Goal: Contribute content: Contribute content

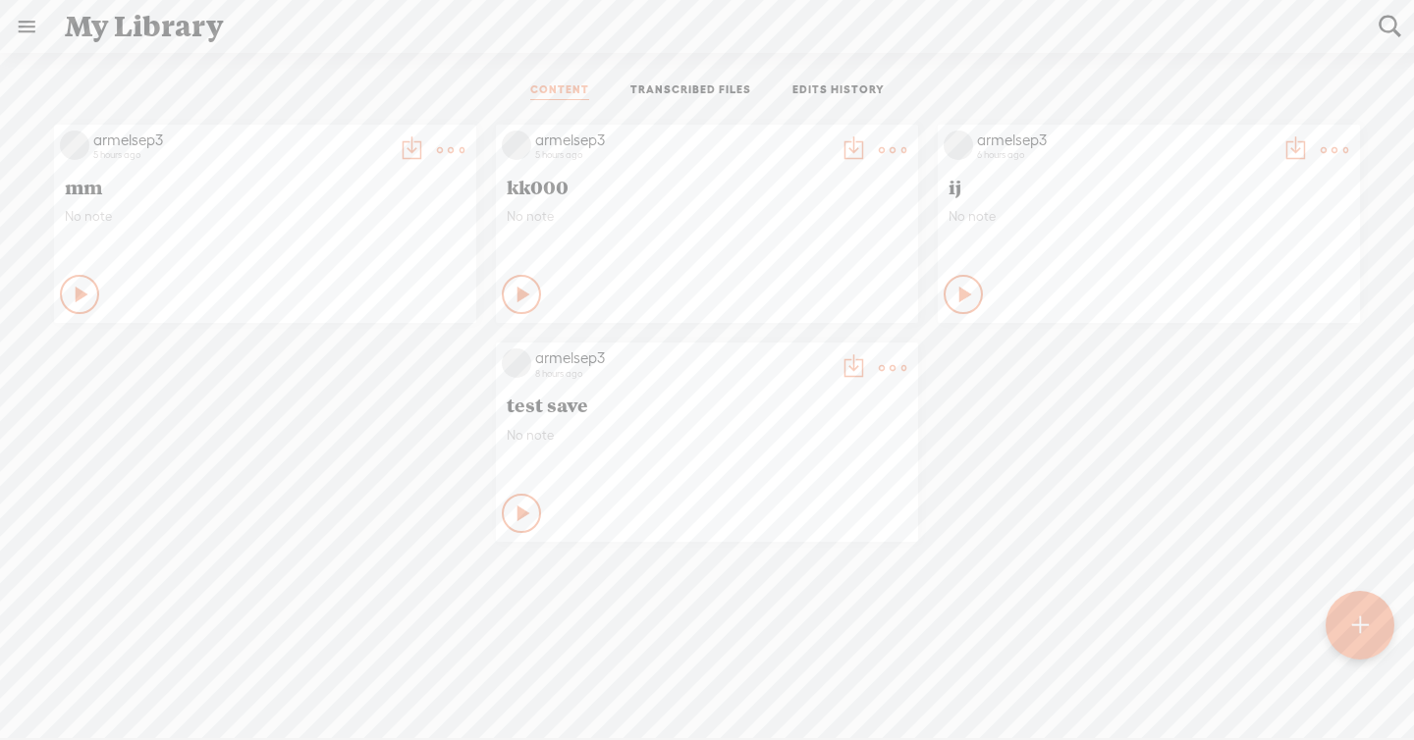
click at [709, 98] on link "TRANSCRIBED FILES" at bounding box center [690, 91] width 121 height 18
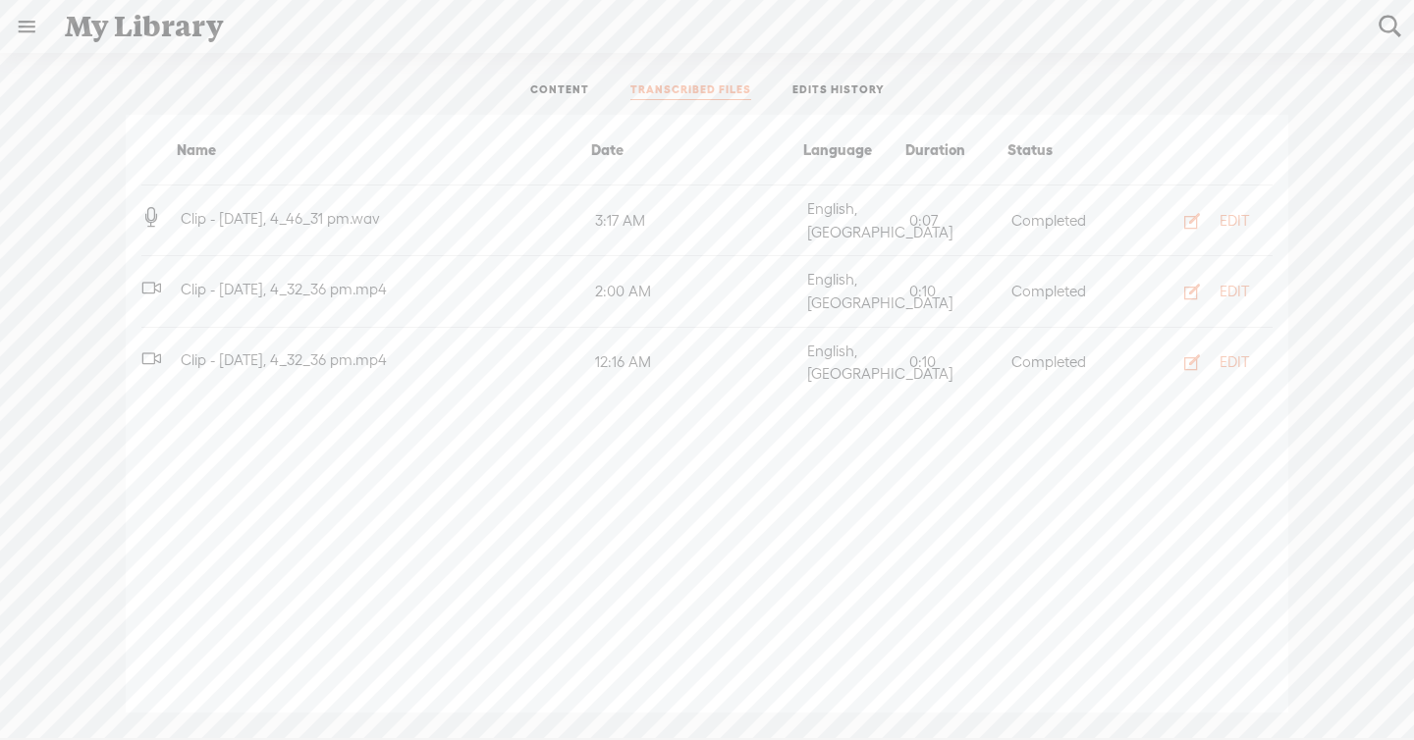
click at [839, 100] on ul "CONTENT TRANSCRIBED FILES EDITS HISTORY" at bounding box center [707, 91] width 520 height 47
click at [834, 91] on link "EDITS HISTORY" at bounding box center [838, 91] width 92 height 18
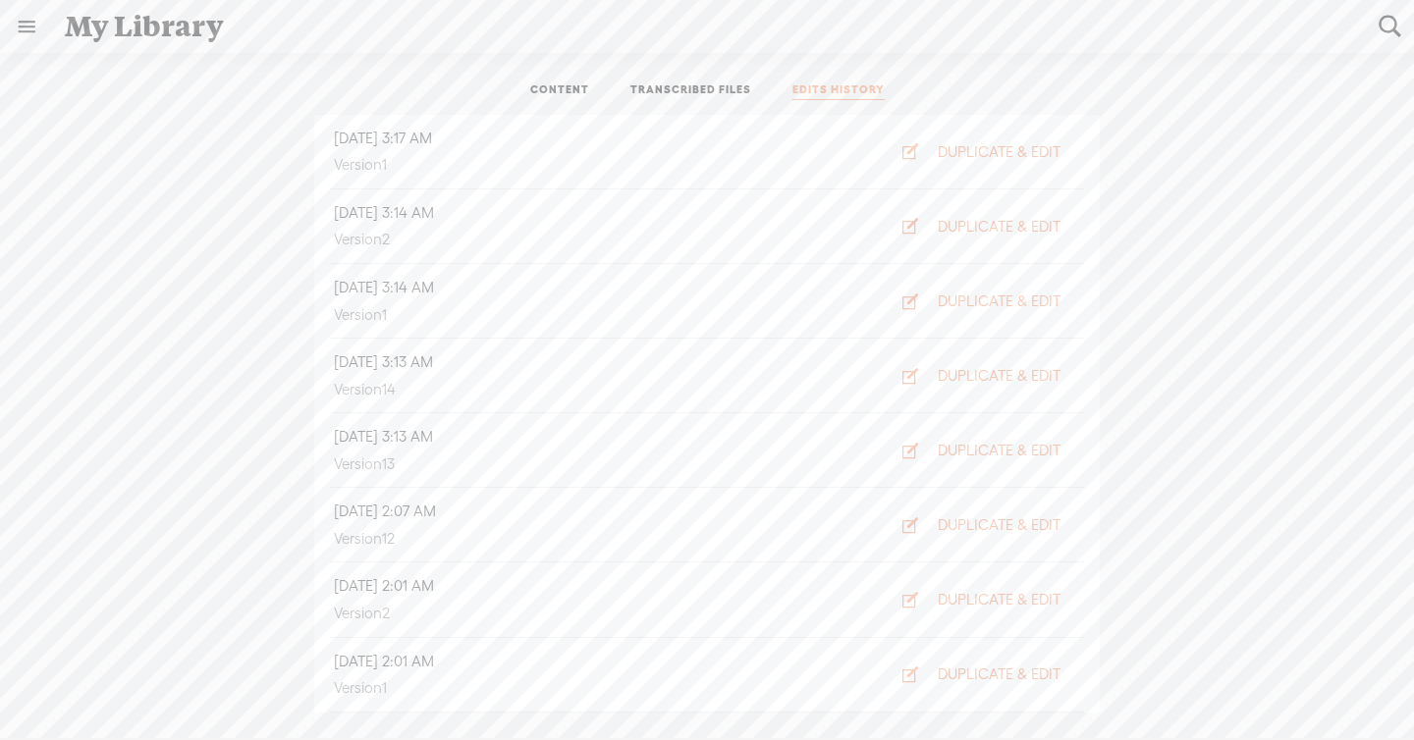
click at [690, 72] on ul "CONTENT TRANSCRIBED FILES EDITS HISTORY" at bounding box center [707, 91] width 520 height 47
click at [681, 92] on link "TRANSCRIBED FILES" at bounding box center [690, 91] width 121 height 18
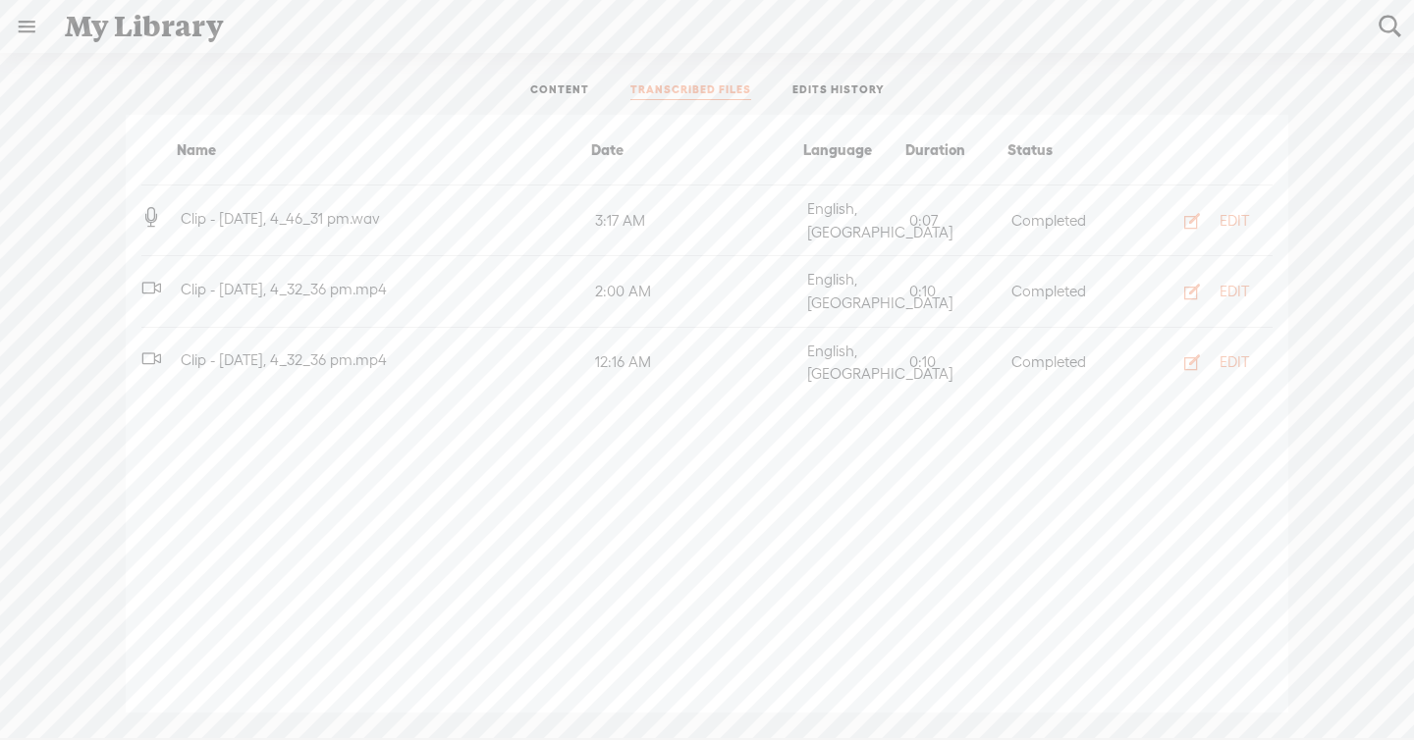
click at [570, 89] on link "CONTENT" at bounding box center [559, 91] width 59 height 18
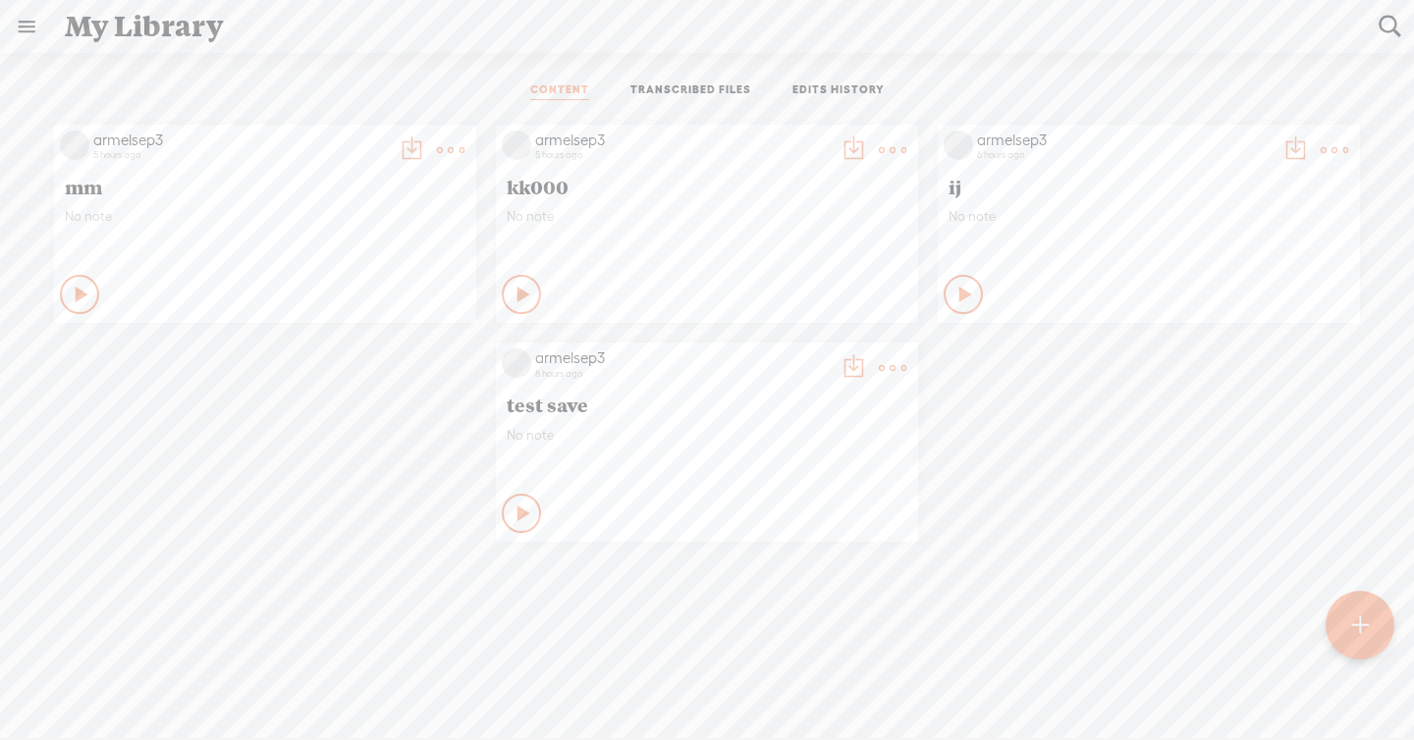
click at [442, 142] on t at bounding box center [450, 149] width 27 height 27
click at [359, 218] on link "Edit" at bounding box center [357, 215] width 196 height 45
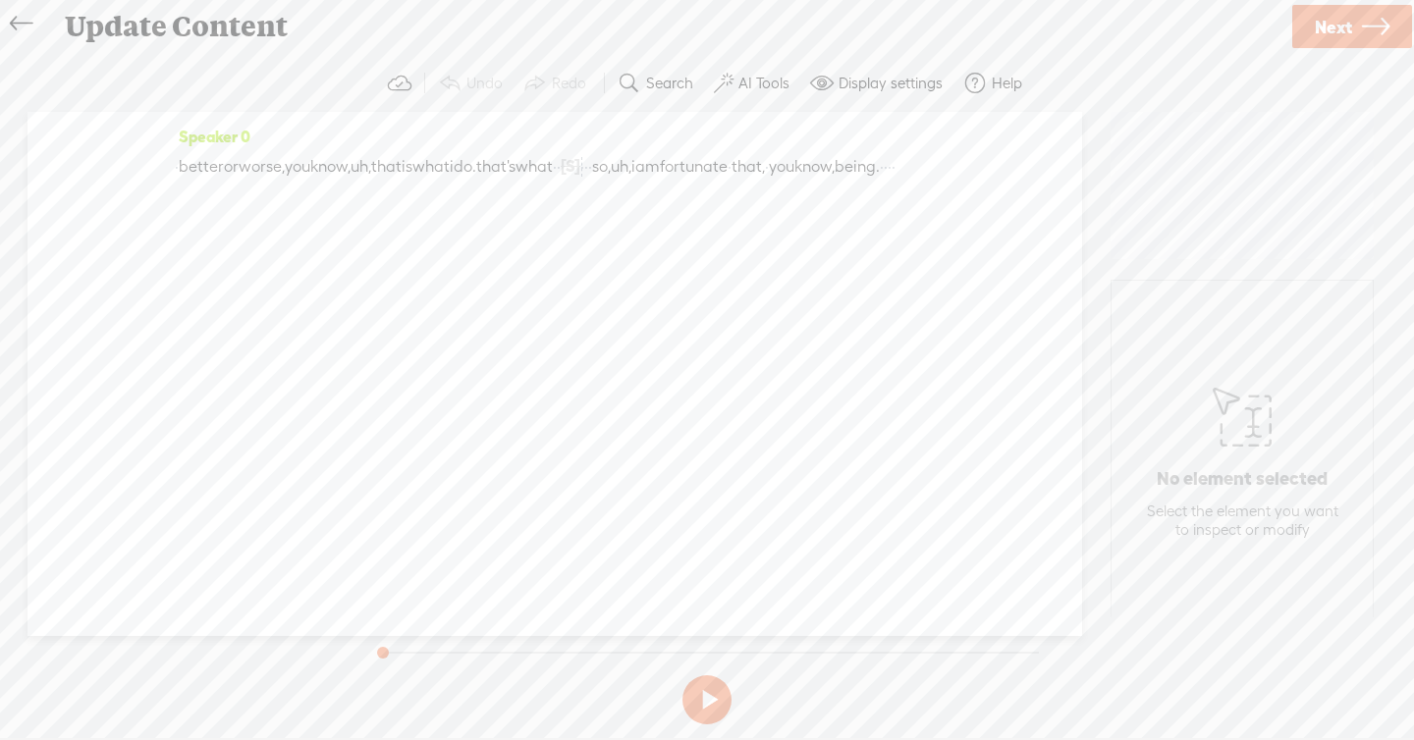
click at [1322, 26] on span "Next" at bounding box center [1333, 27] width 37 height 50
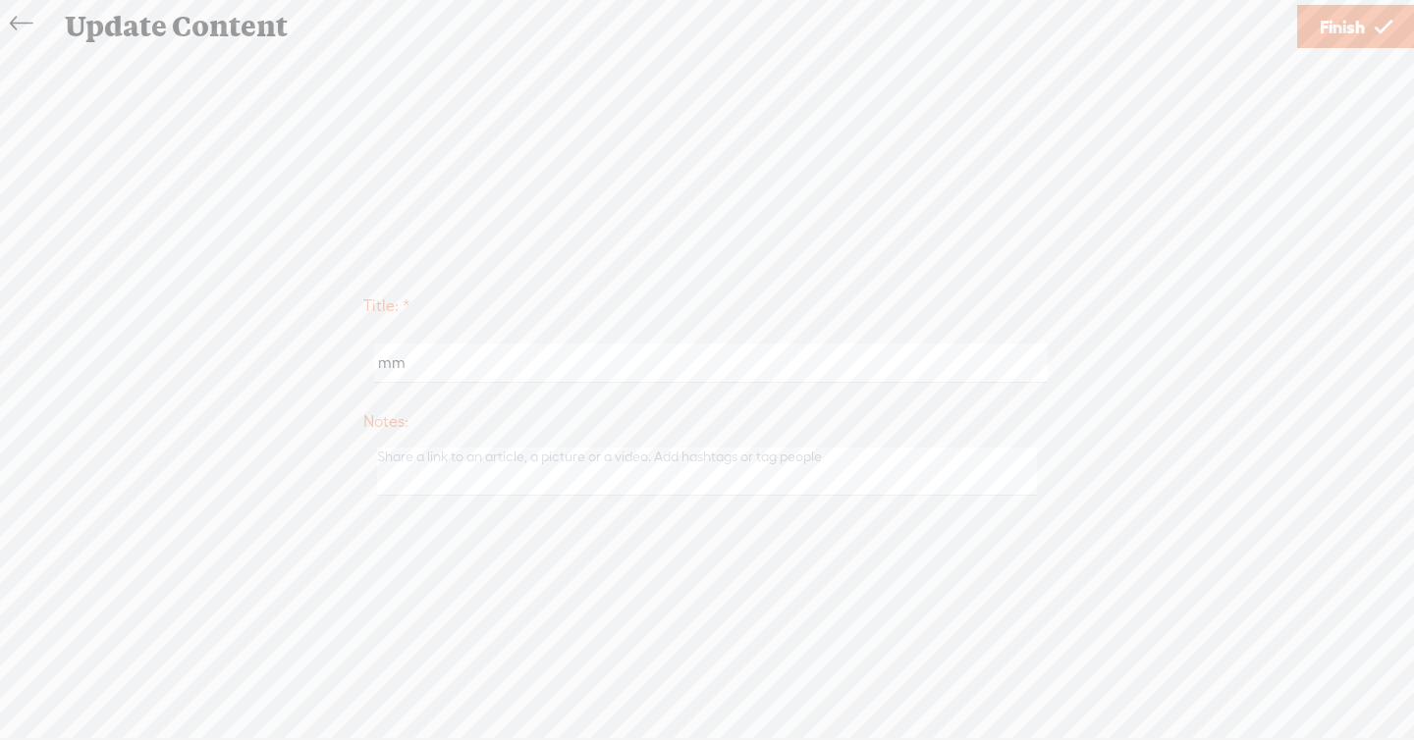
click at [1341, 16] on span "Finish" at bounding box center [1341, 27] width 45 height 50
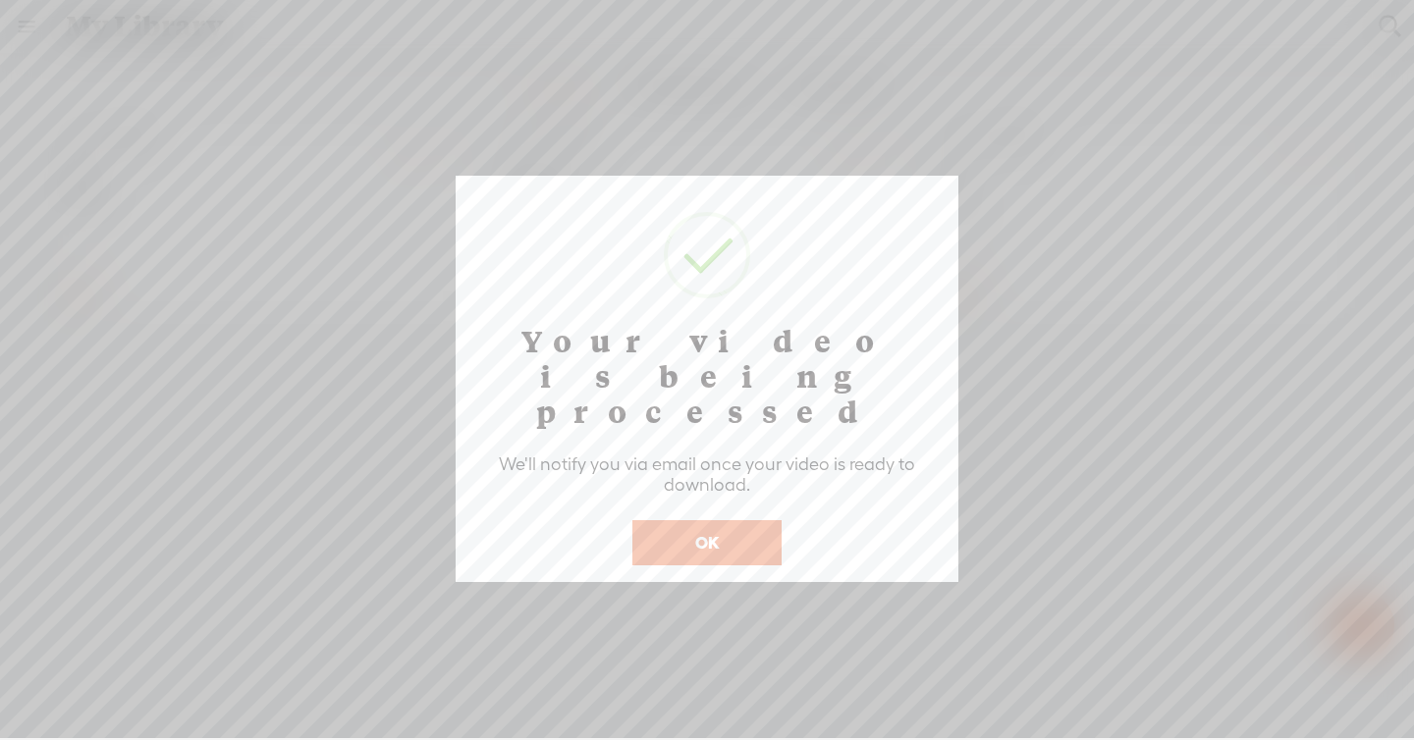
click at [711, 520] on button "OK" at bounding box center [706, 542] width 149 height 45
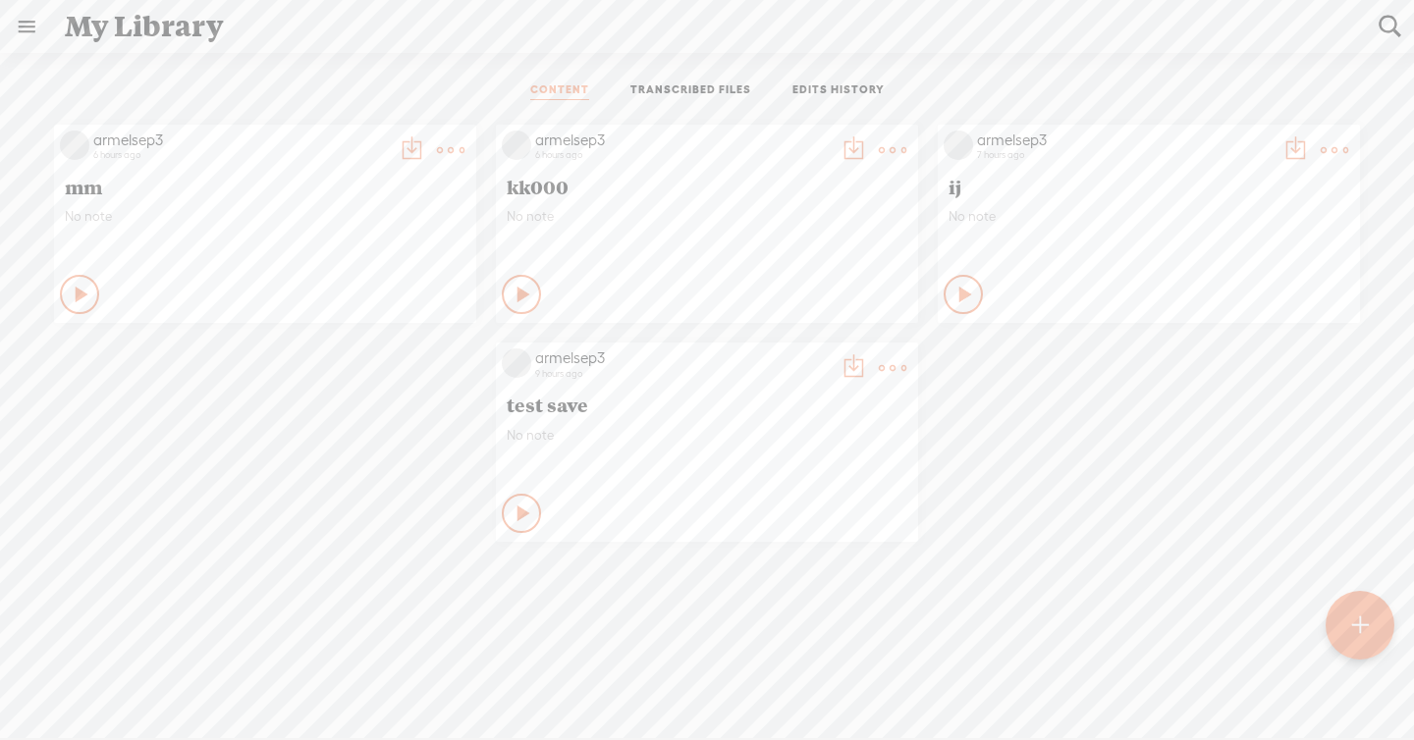
click at [464, 145] on t at bounding box center [450, 149] width 27 height 27
click at [816, 218] on link "Edit" at bounding box center [799, 214] width 196 height 45
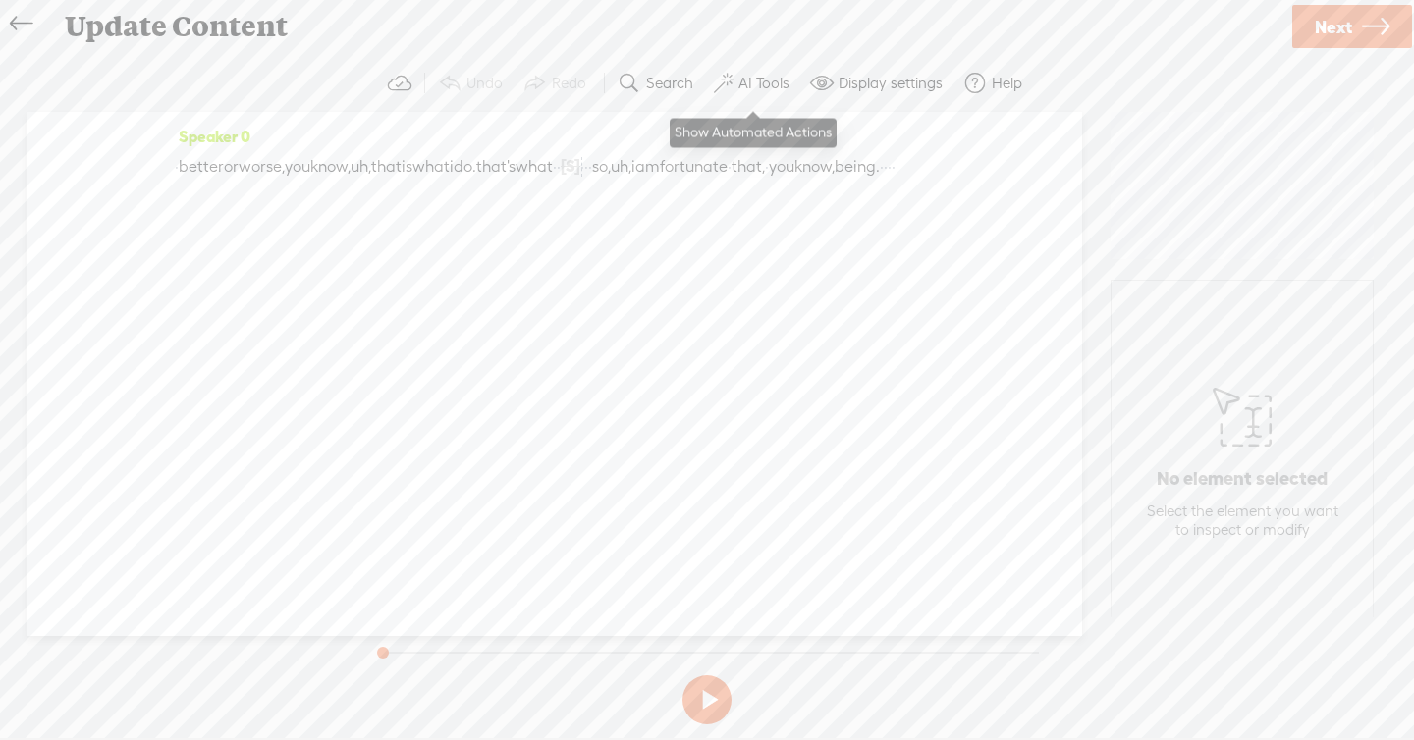
click at [769, 82] on label "AI Tools" at bounding box center [763, 84] width 51 height 20
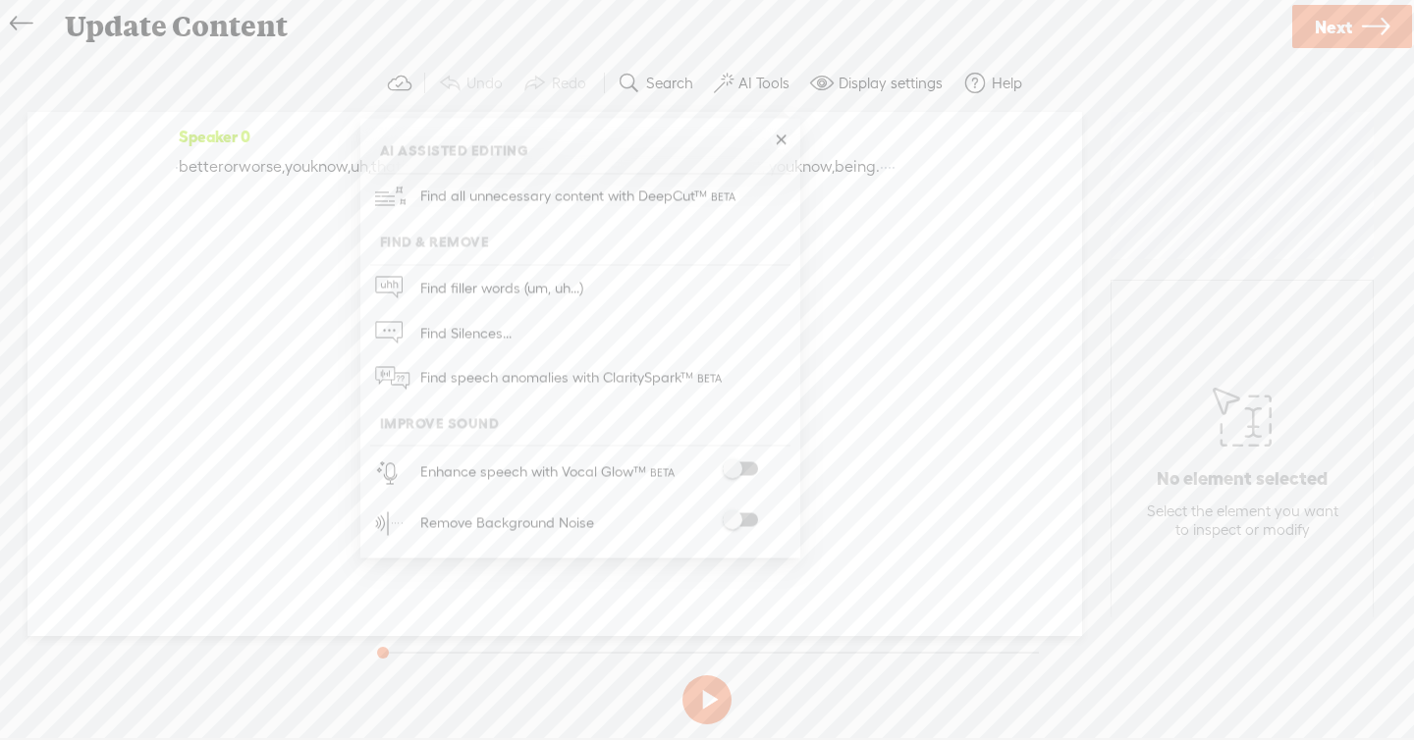
click at [744, 465] on span at bounding box center [740, 469] width 35 height 14
click at [27, 21] on icon at bounding box center [21, 24] width 23 height 44
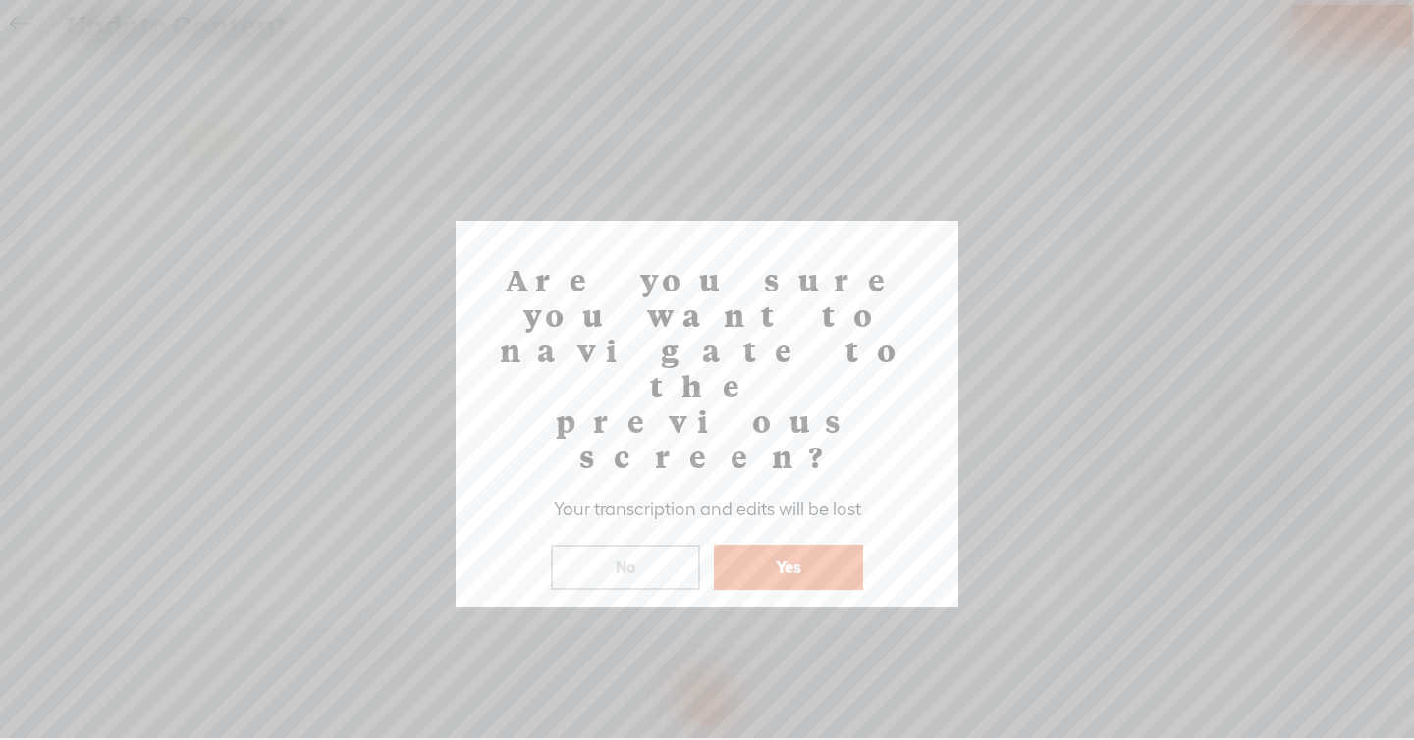
click at [764, 545] on button "Yes" at bounding box center [788, 567] width 149 height 45
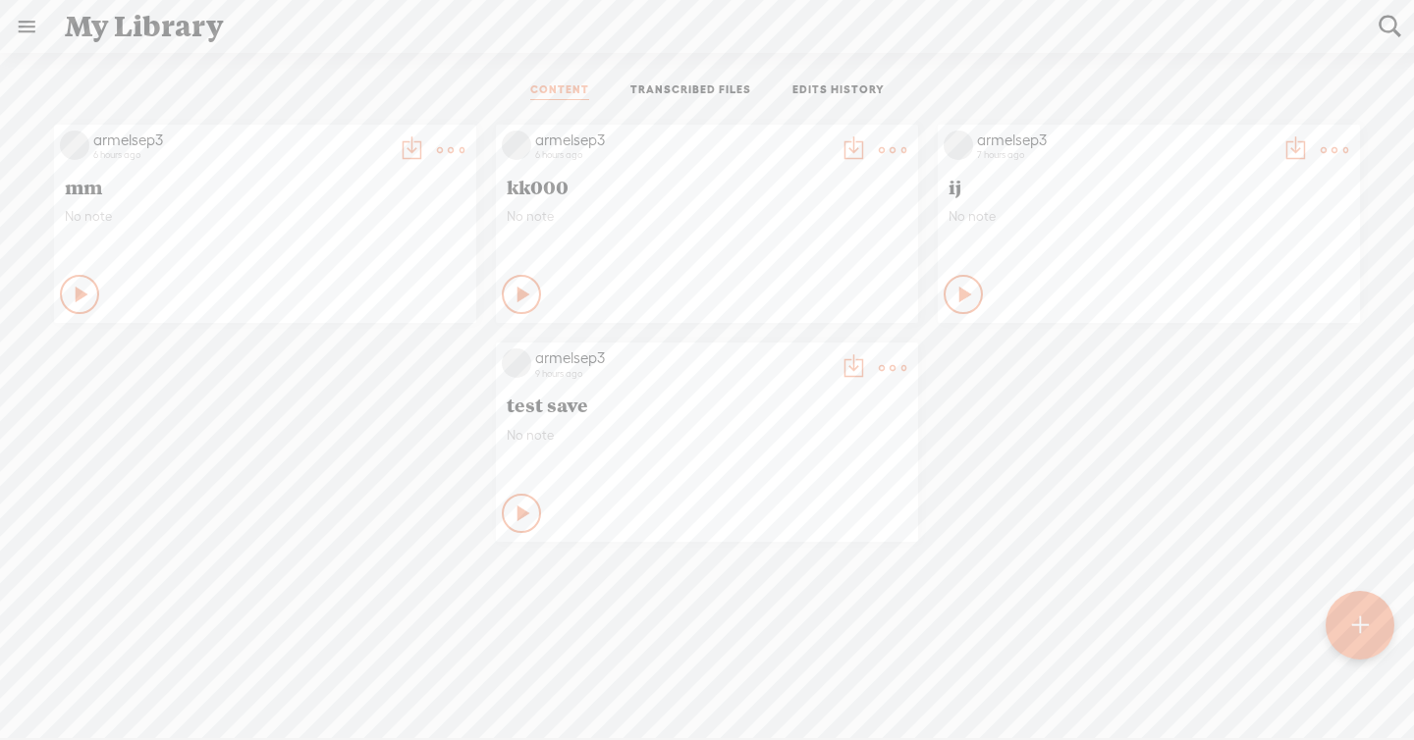
click at [464, 148] on t at bounding box center [450, 149] width 27 height 27
click at [776, 216] on link "Edit" at bounding box center [799, 214] width 196 height 45
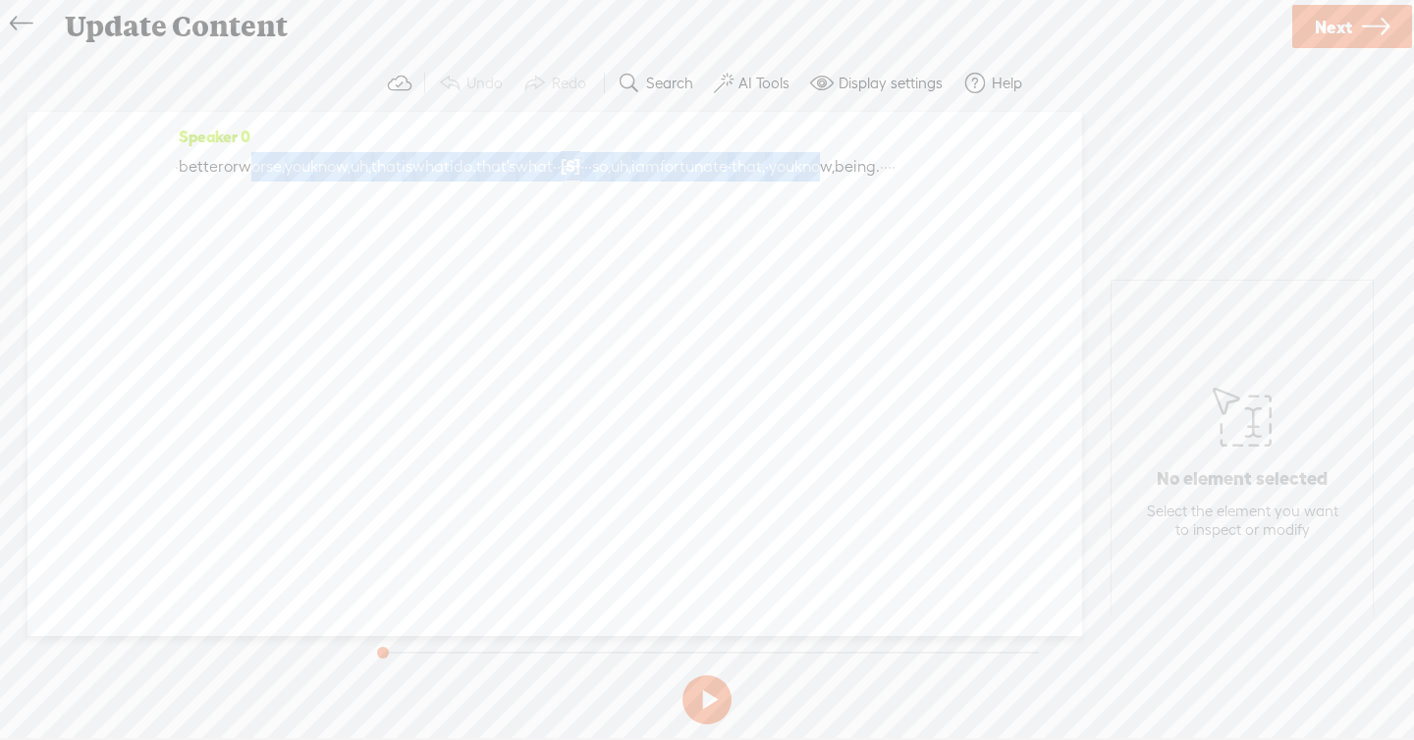
drag, startPoint x: 266, startPoint y: 159, endPoint x: 283, endPoint y: 197, distance: 41.8
click at [283, 182] on div "· better or worse, you know, uh, that is what i do. that's what · · [S] that's …" at bounding box center [555, 166] width 760 height 30
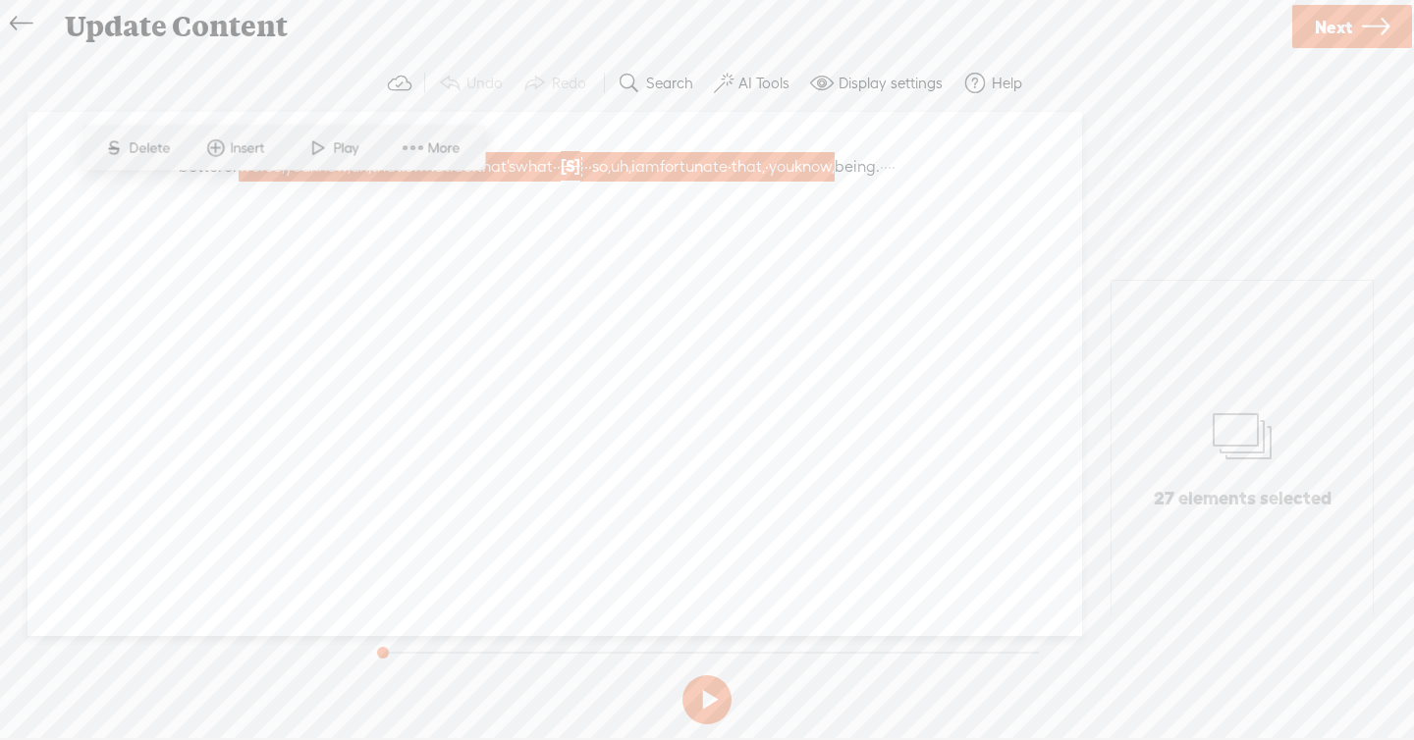
click at [448, 141] on span "More" at bounding box center [446, 148] width 37 height 20
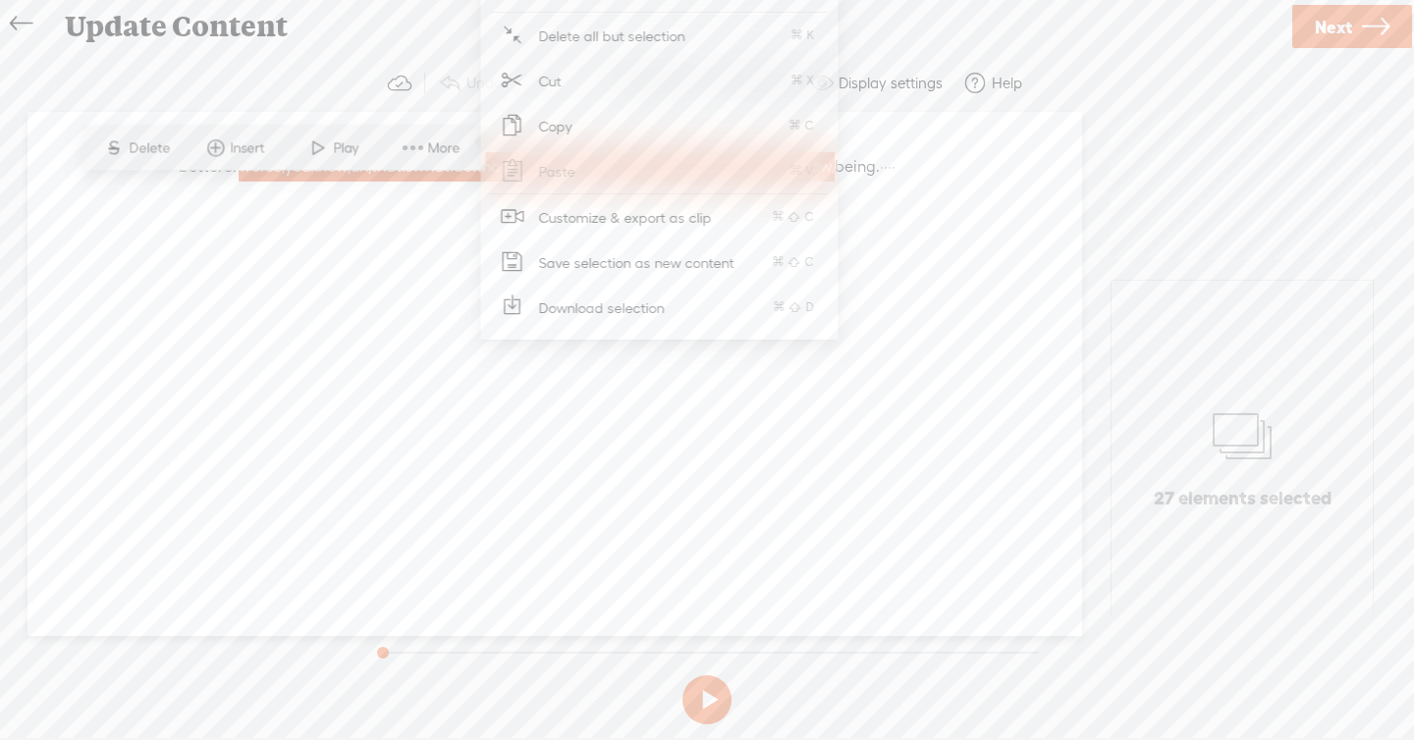
click at [591, 232] on span "Customize & export as clip" at bounding box center [626, 217] width 250 height 44
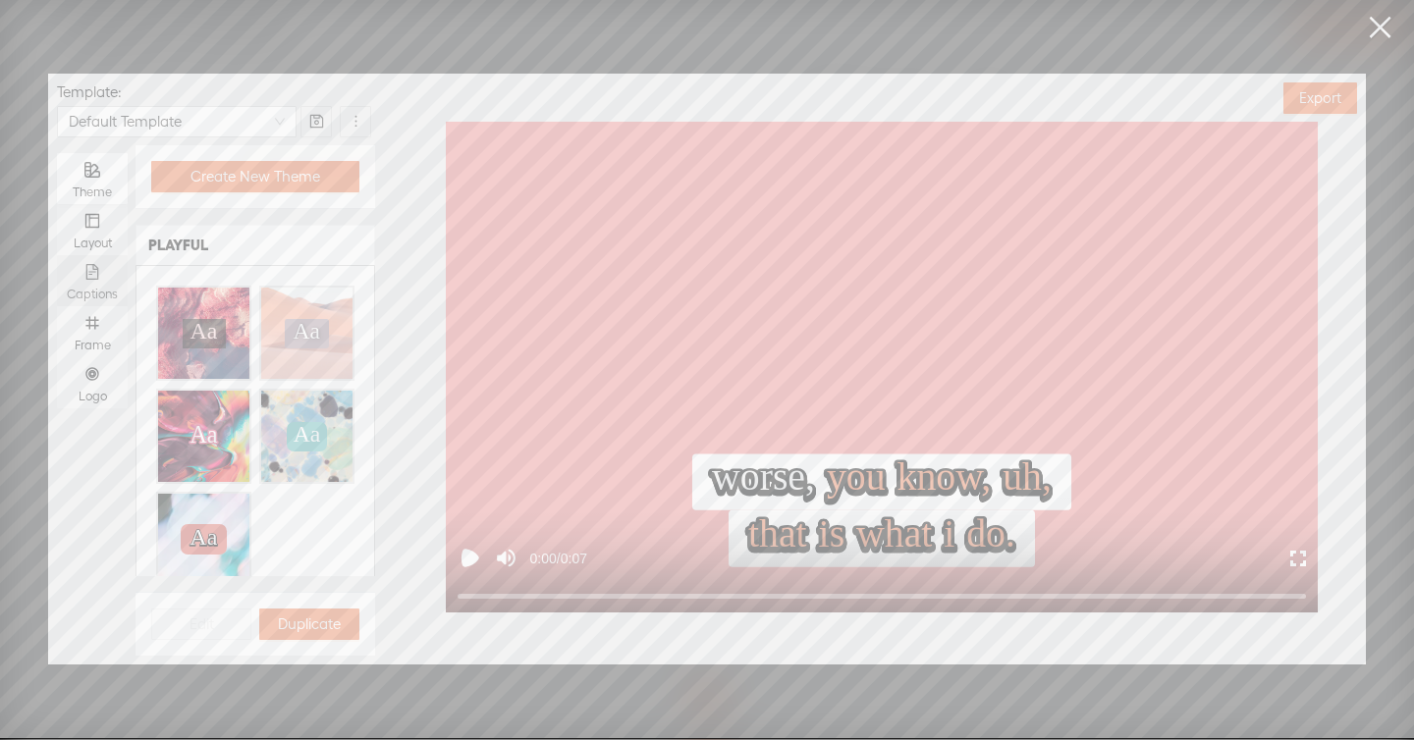
click at [95, 278] on icon "file-text" at bounding box center [92, 272] width 16 height 16
click at [57, 255] on input "Captions" at bounding box center [57, 255] width 0 height 0
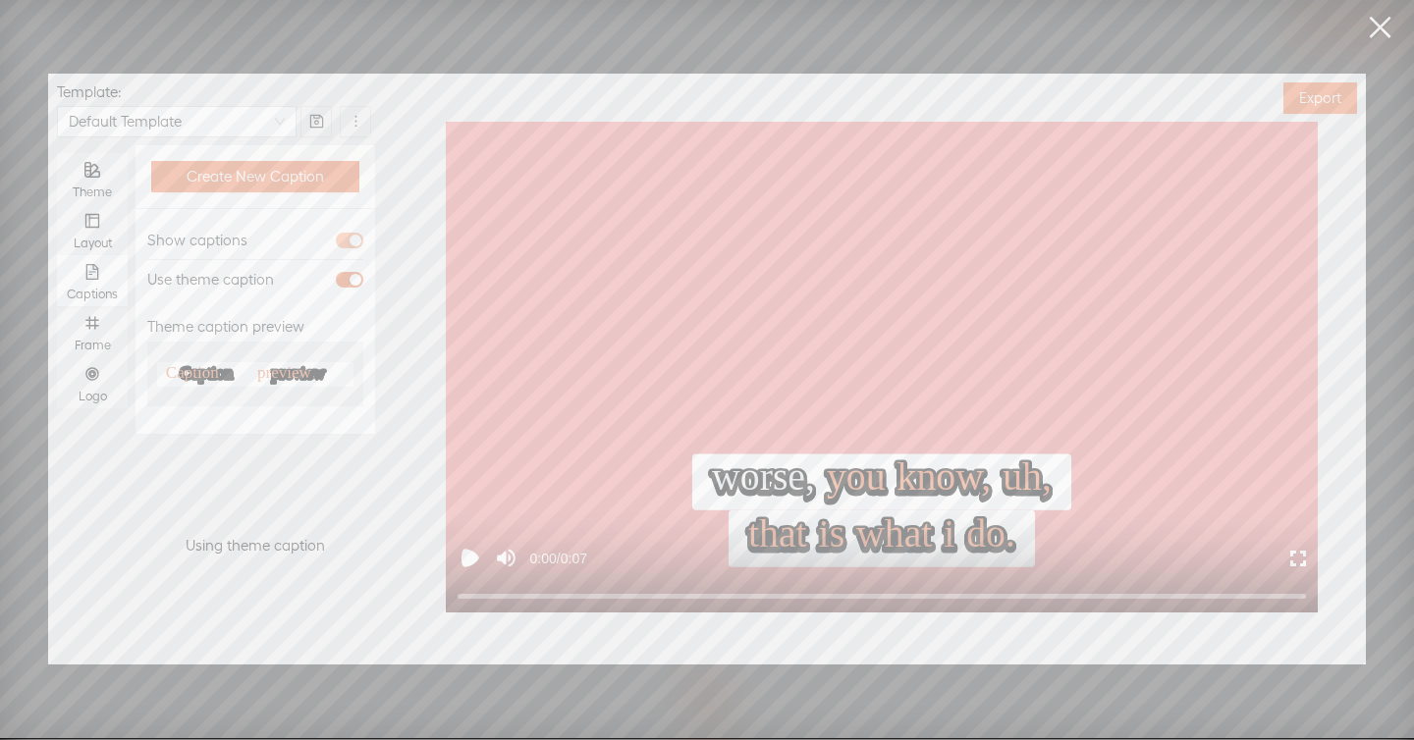
click at [353, 233] on span "button" at bounding box center [349, 241] width 27 height 16
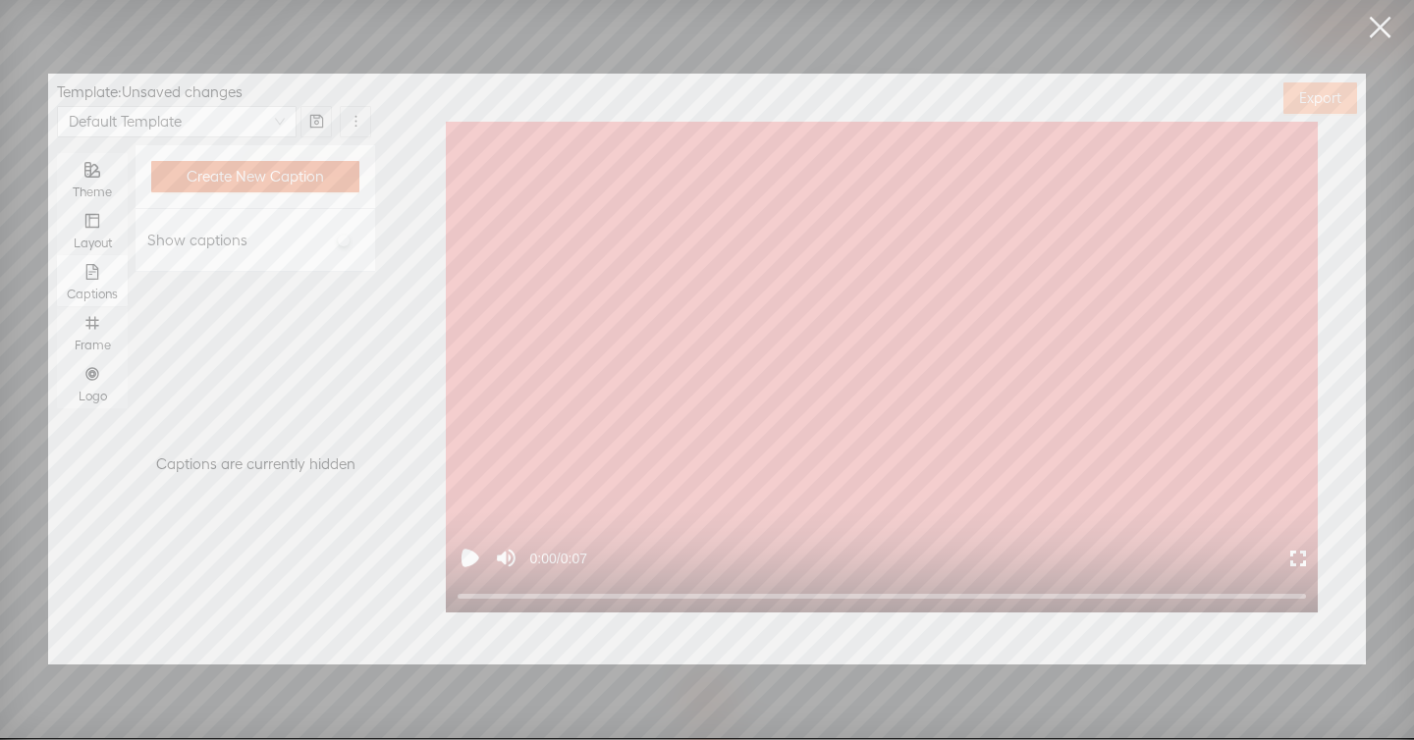
click at [1319, 99] on span "Export" at bounding box center [1320, 98] width 42 height 20
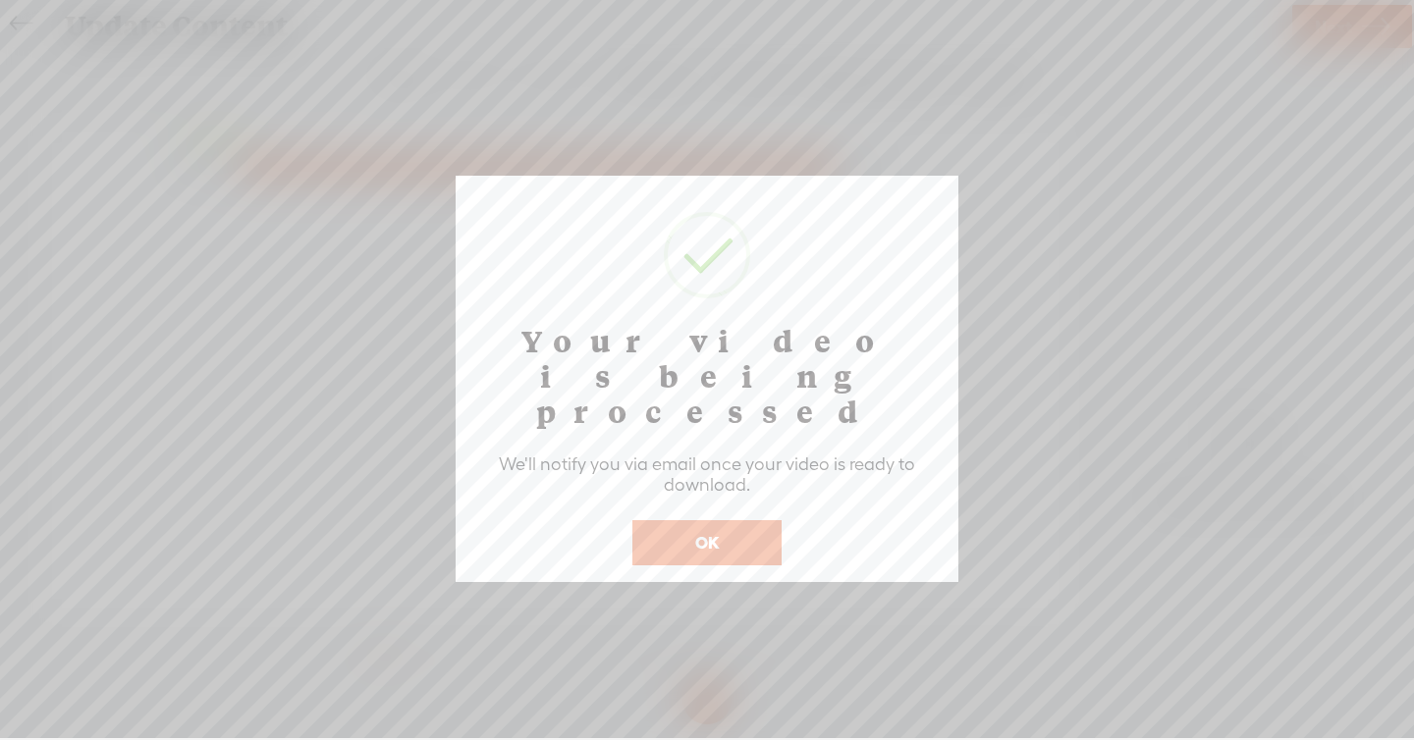
click at [758, 520] on button "OK" at bounding box center [706, 542] width 149 height 45
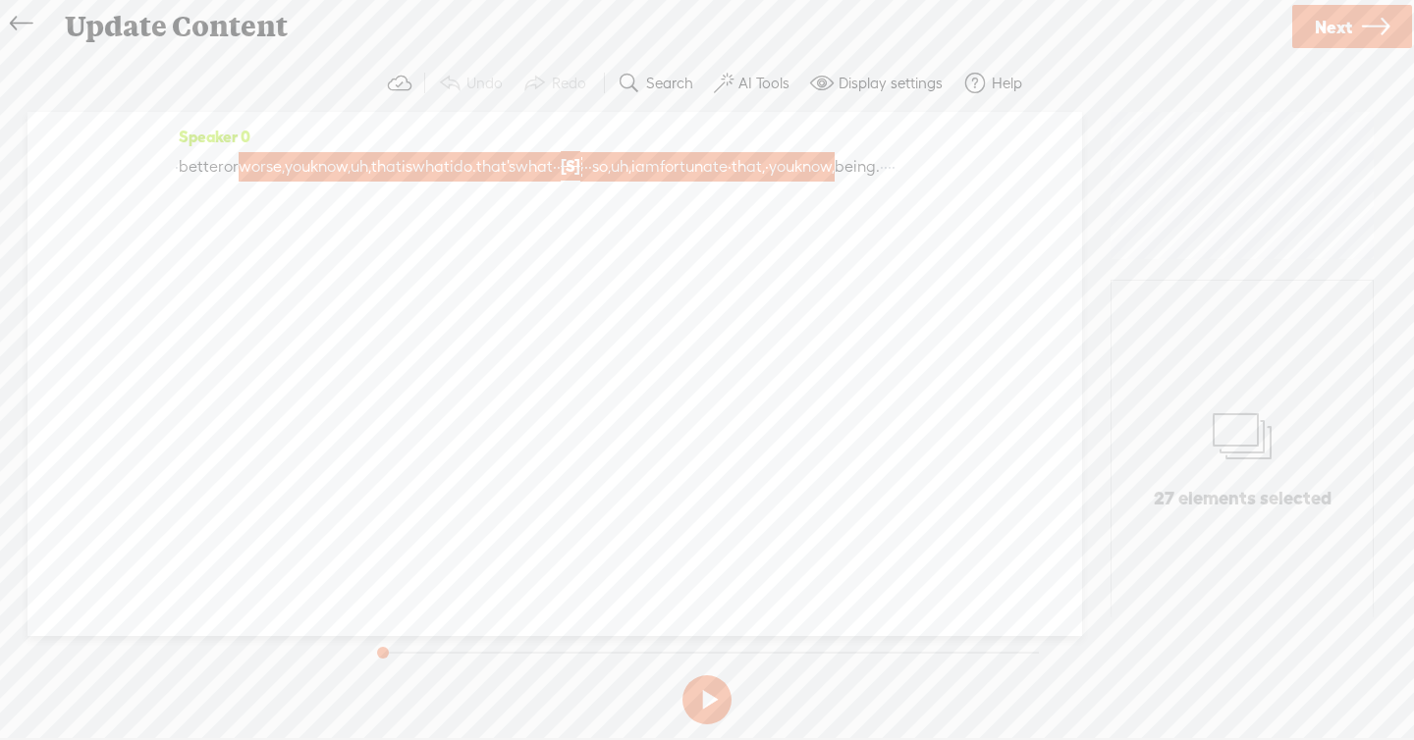
click at [1322, 17] on span "Next" at bounding box center [1333, 27] width 37 height 50
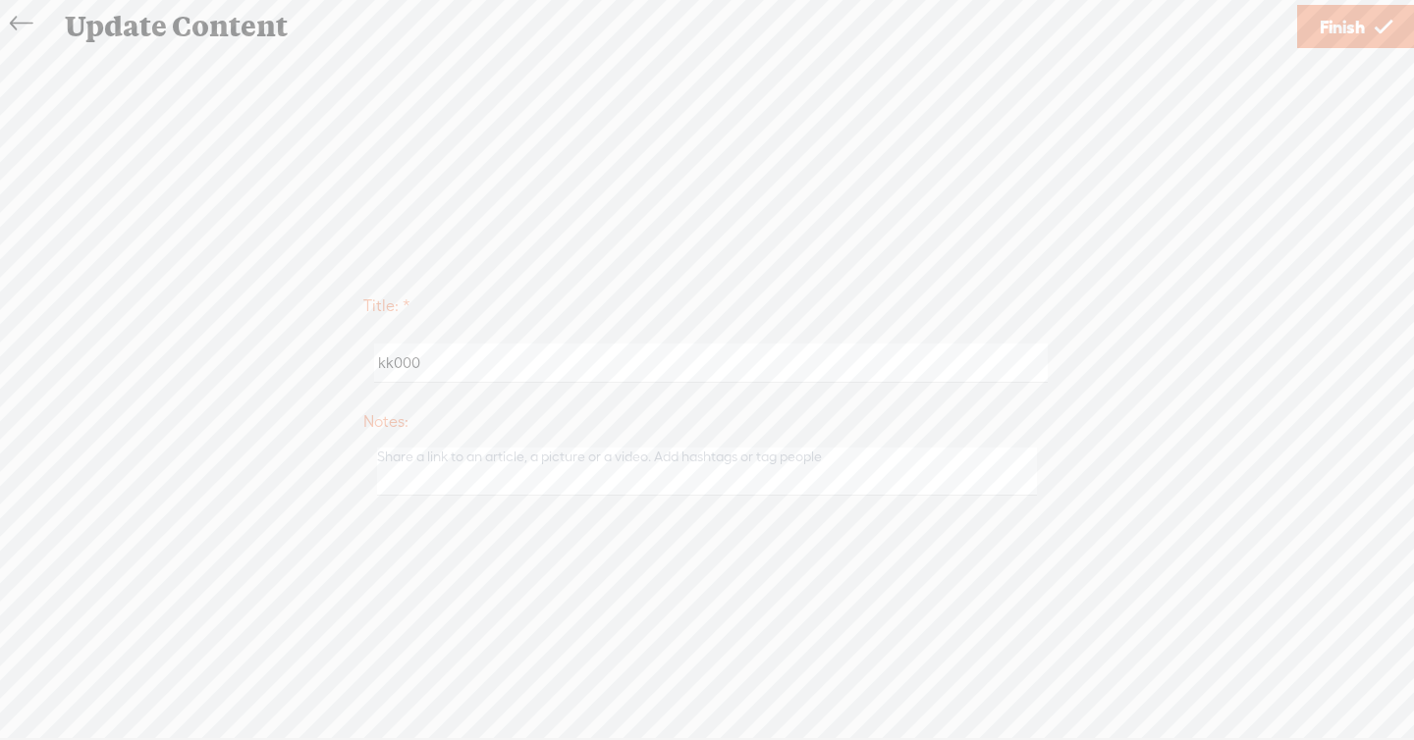
click at [1330, 26] on span "Finish" at bounding box center [1341, 27] width 45 height 50
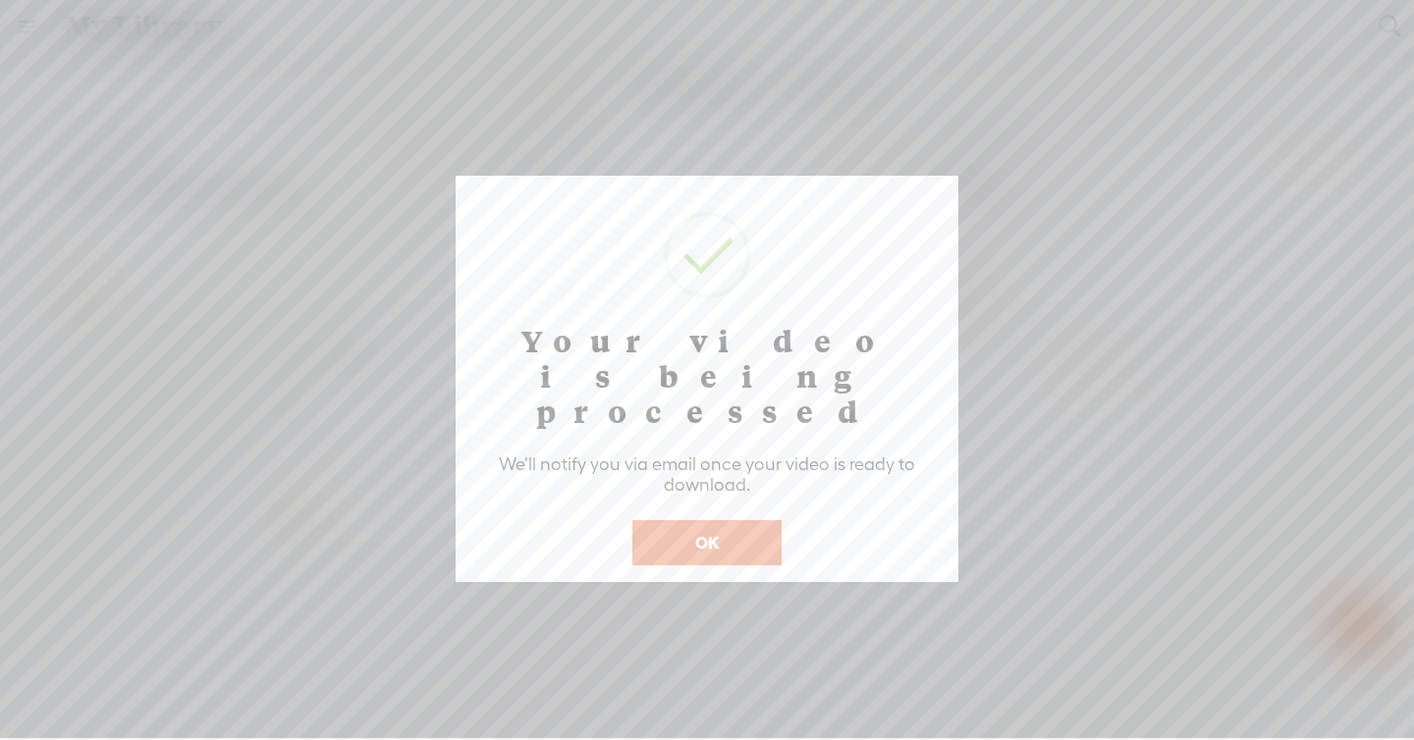
click at [697, 520] on button "OK" at bounding box center [706, 542] width 149 height 45
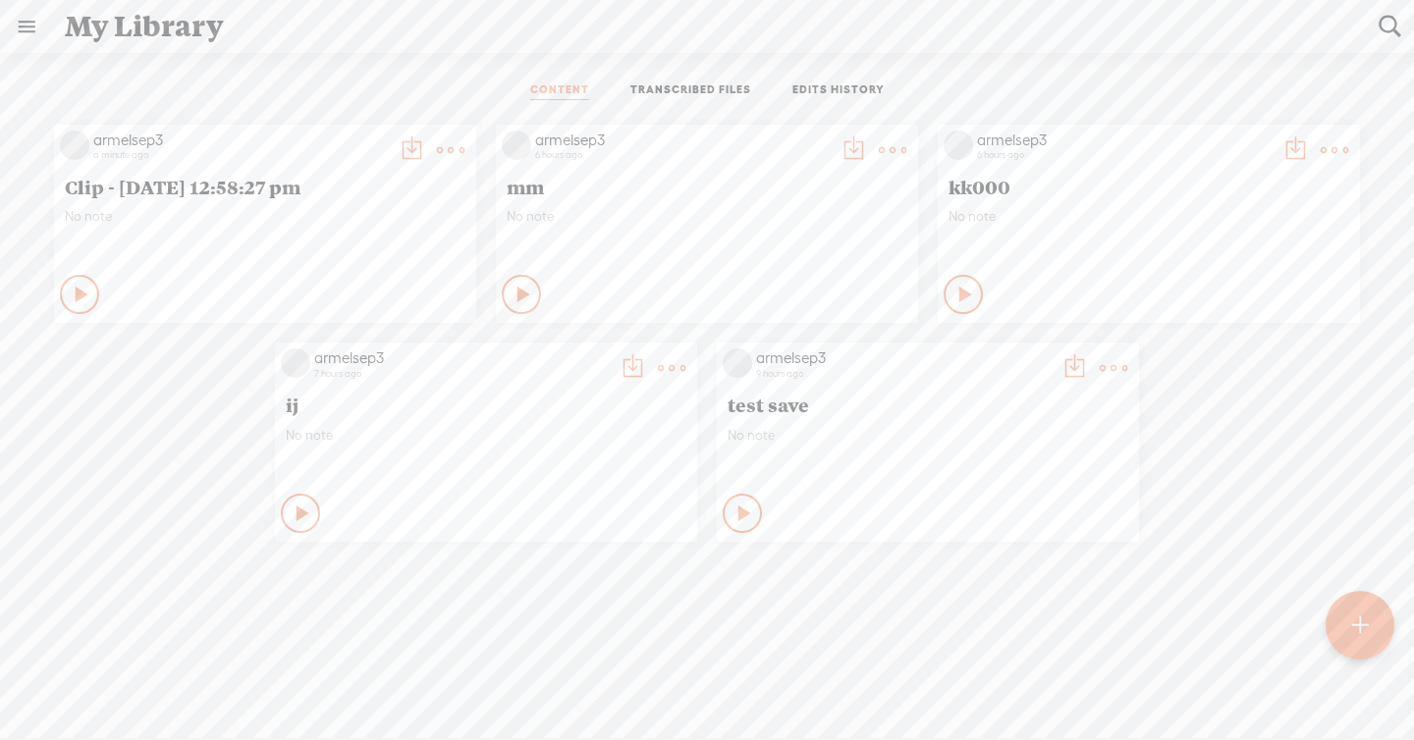
click at [450, 147] on t at bounding box center [450, 149] width 27 height 27
click at [402, 225] on link "Edit" at bounding box center [357, 214] width 196 height 45
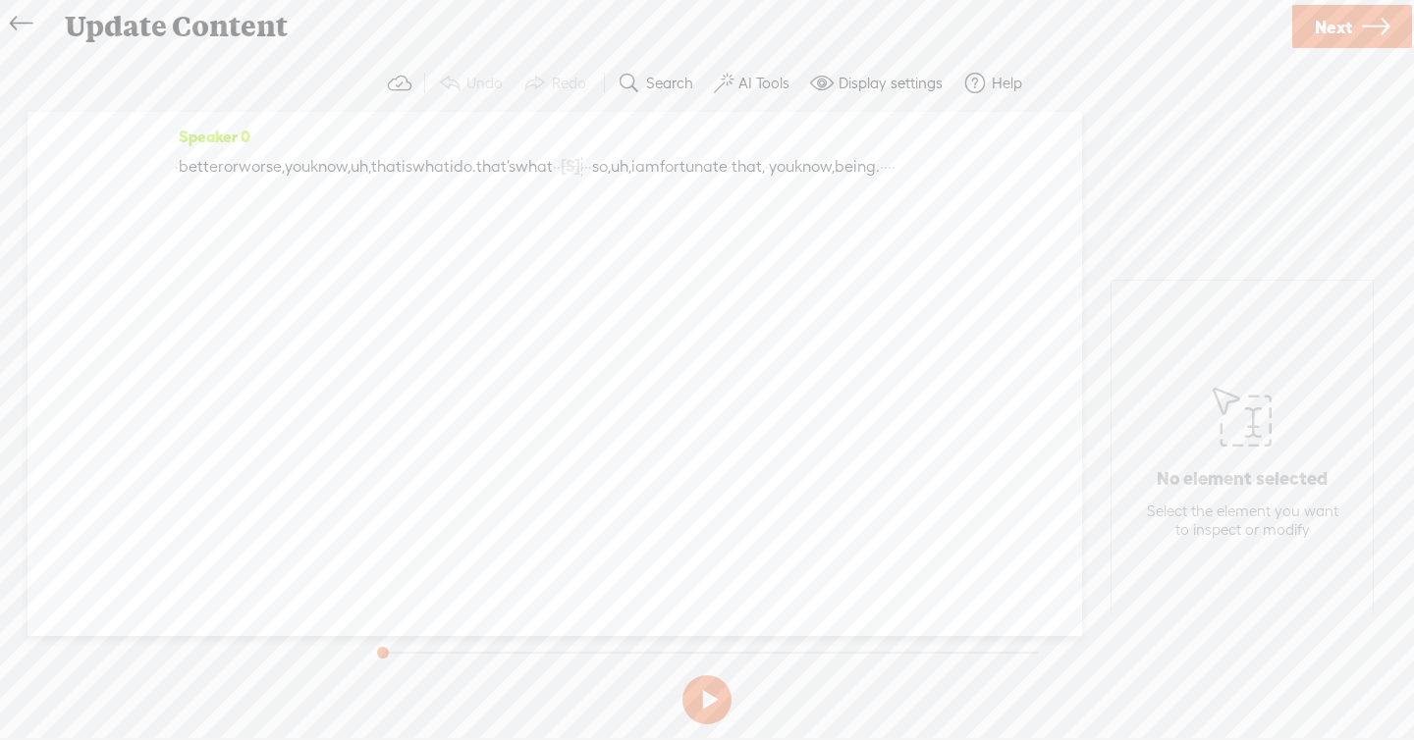
click at [30, 15] on icon at bounding box center [21, 24] width 23 height 44
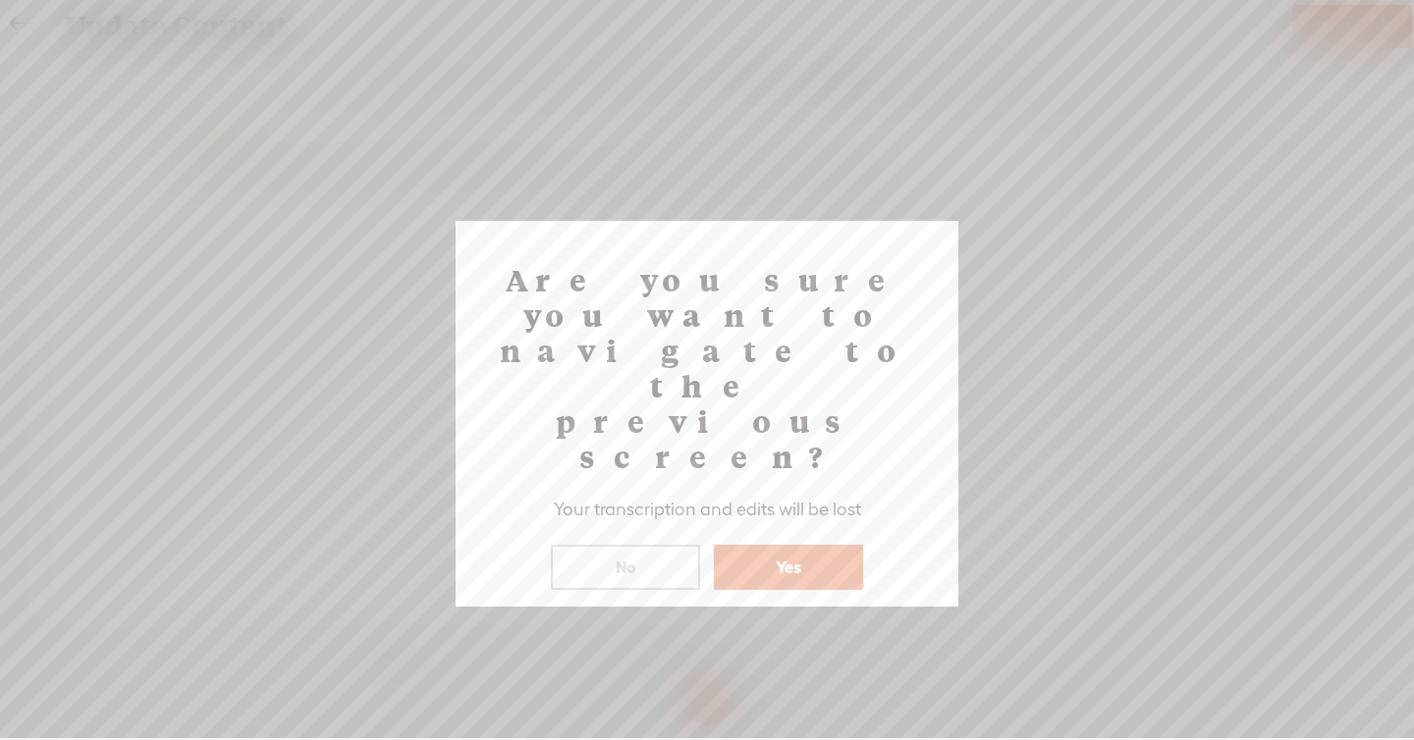
click at [800, 545] on button "Yes" at bounding box center [788, 567] width 149 height 45
